Goal: Check status: Check status

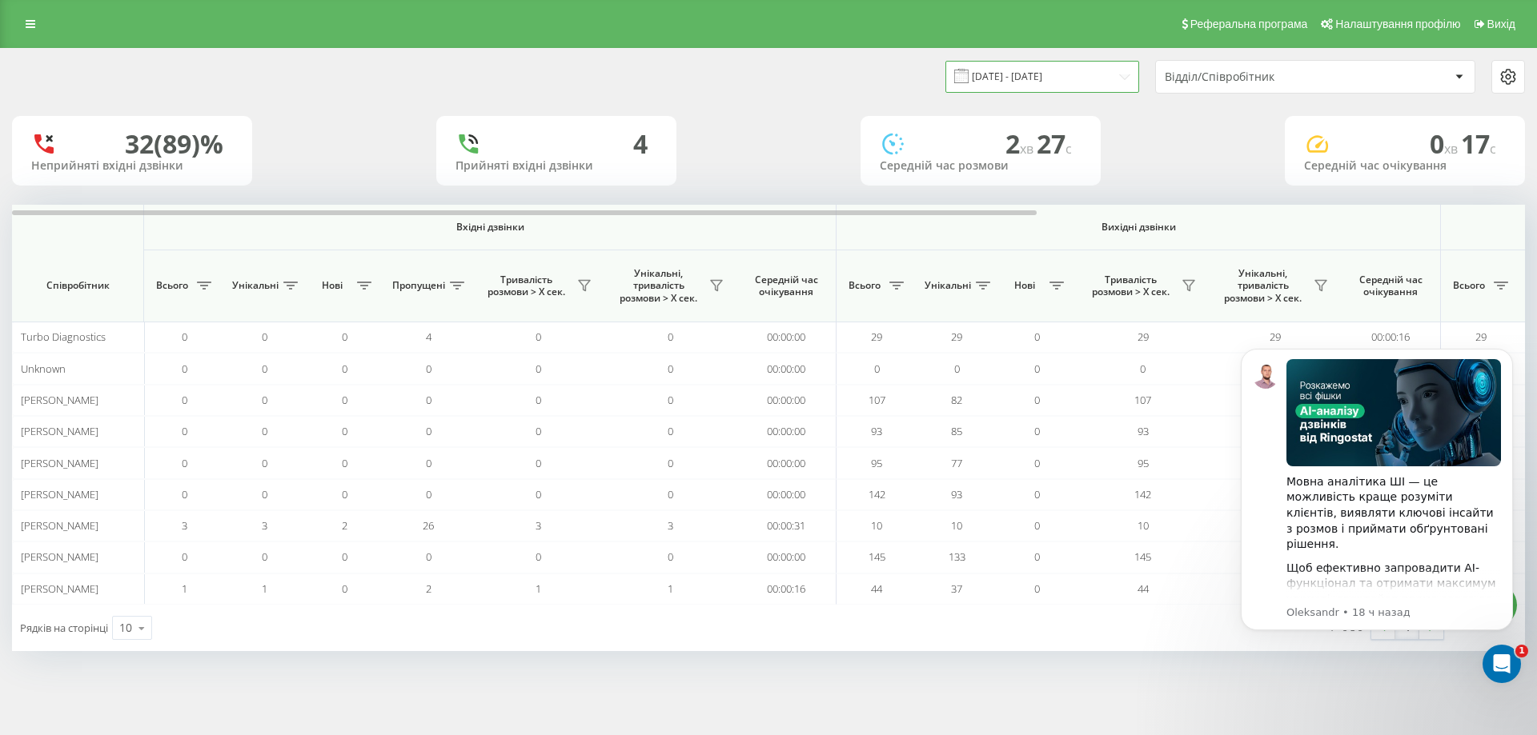
click at [1071, 71] on input "20.08.2025 - 20.08.2025" at bounding box center [1042, 76] width 194 height 31
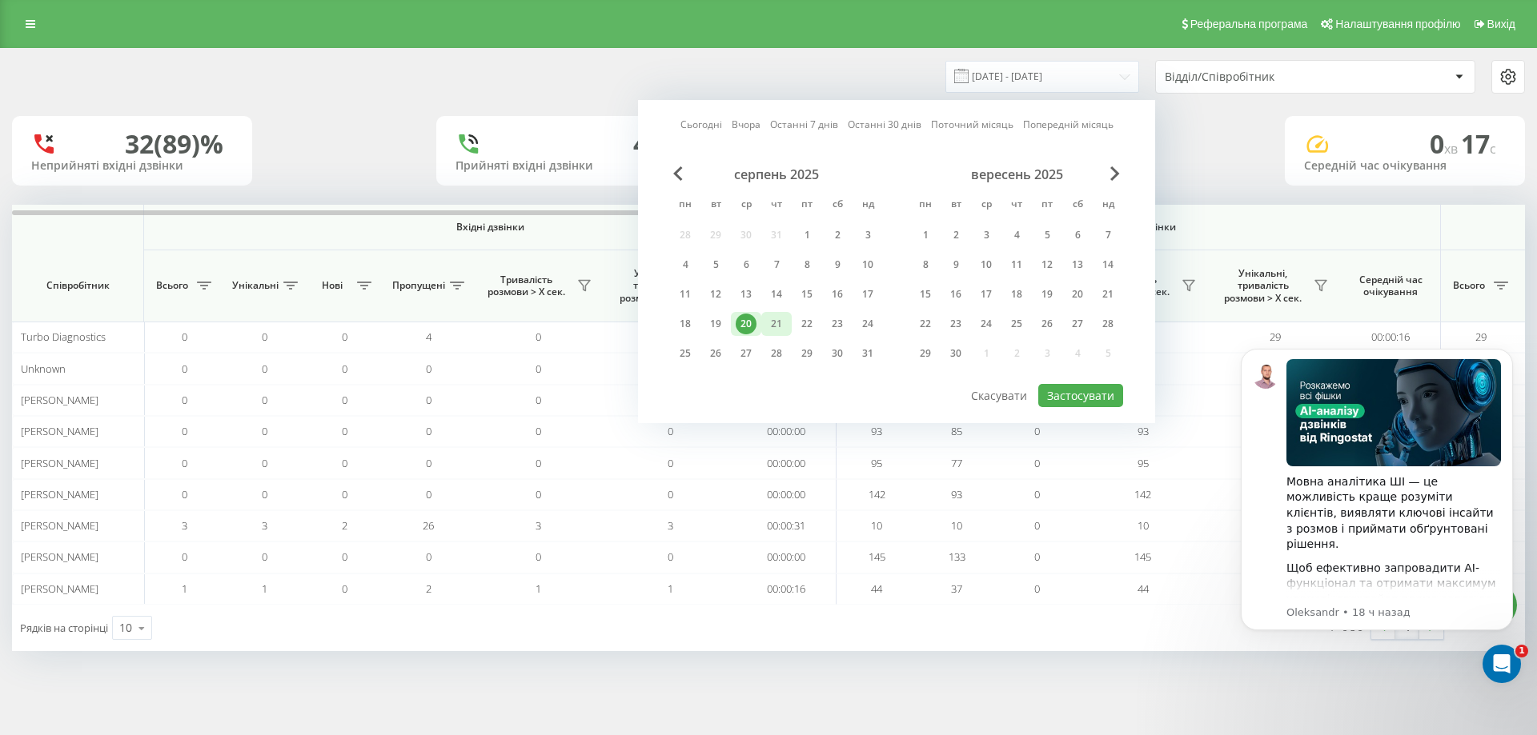
click at [780, 327] on div "21" at bounding box center [776, 324] width 21 height 21
click at [1080, 397] on button "Застосувати" at bounding box center [1080, 395] width 85 height 23
type input "21.08.2025 - 21.08.2025"
